Goal: Navigation & Orientation: Find specific page/section

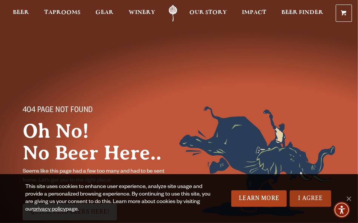
click at [306, 197] on link "I Agree" at bounding box center [309, 199] width 41 height 17
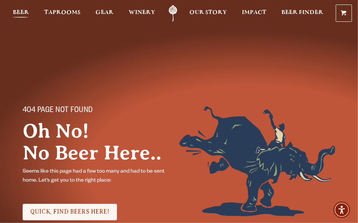
click at [20, 8] on link "Beer" at bounding box center [21, 13] width 16 height 17
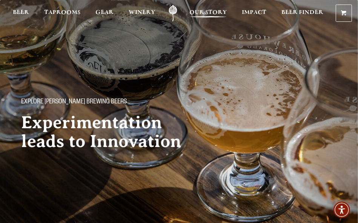
click at [197, 13] on span "Our Story" at bounding box center [207, 12] width 37 height 6
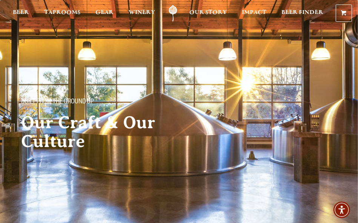
click at [25, 31] on div "Built From The Ground Up Our Craft & Our Culture" at bounding box center [179, 93] width 358 height 187
